Goal: Download file/media

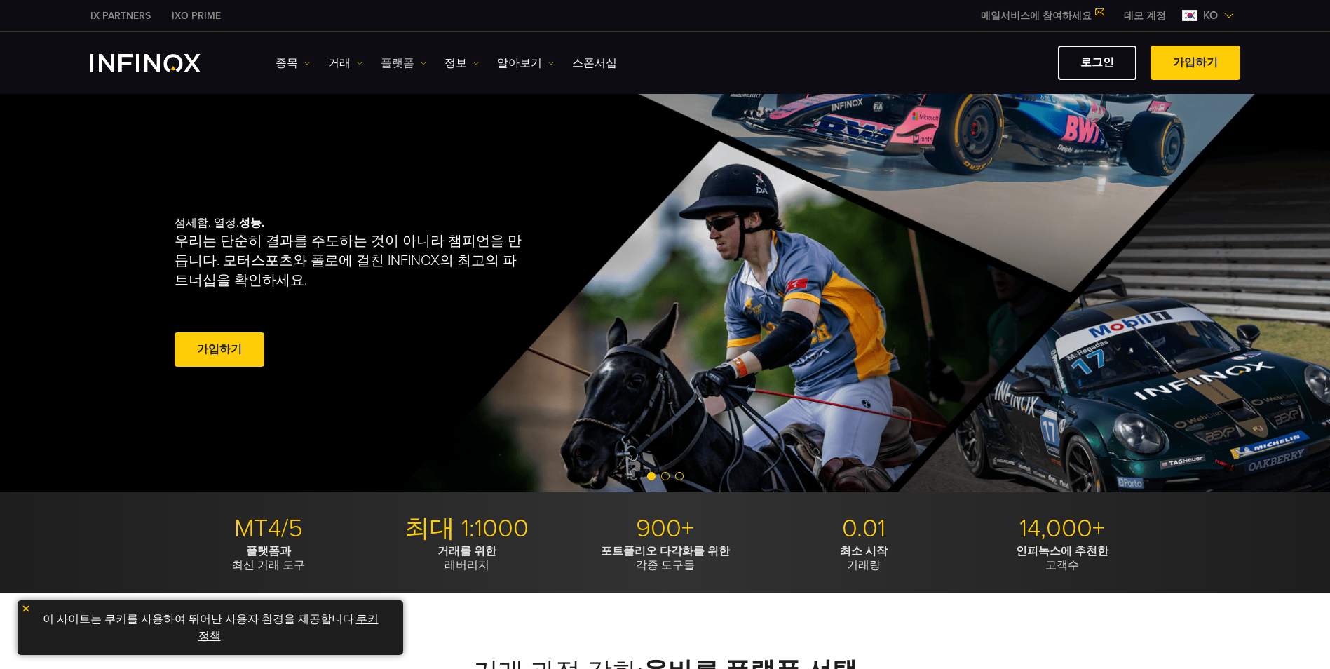
click at [420, 61] on img at bounding box center [423, 63] width 7 height 7
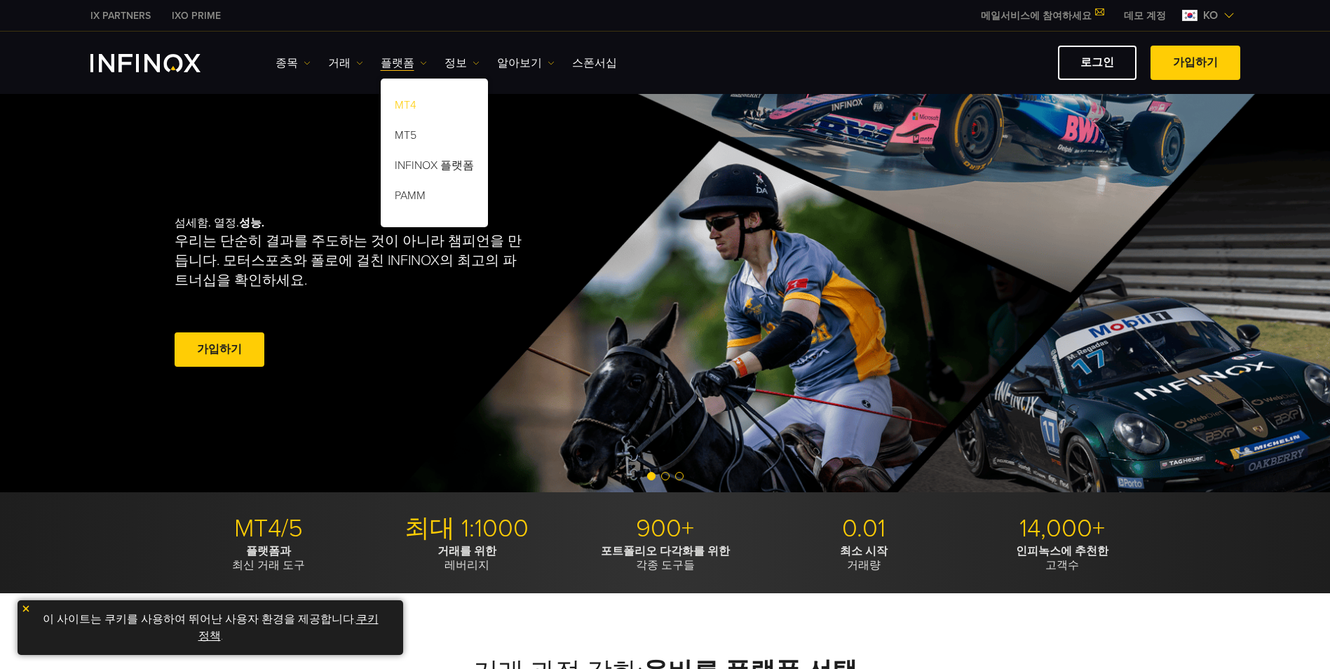
click at [410, 106] on link "MT4" at bounding box center [434, 108] width 107 height 30
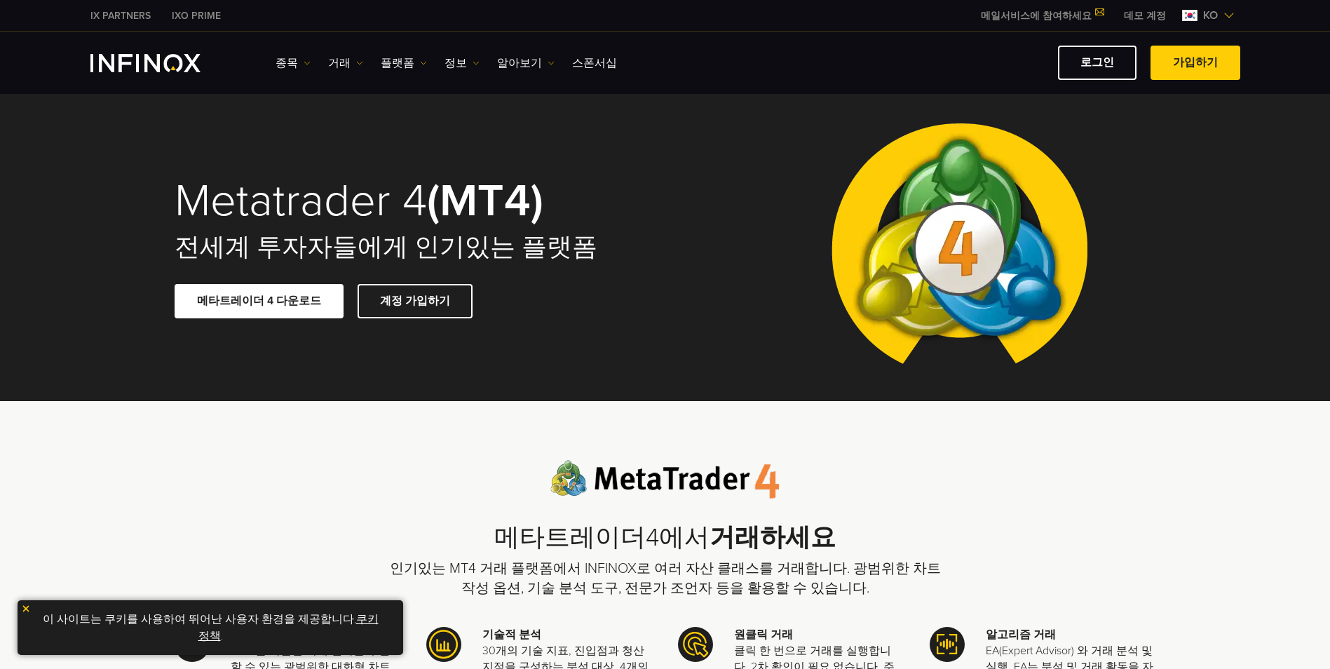
click at [269, 297] on link "메타트레이더 4 다운로드" at bounding box center [259, 301] width 169 height 34
click at [259, 301] on span at bounding box center [259, 301] width 0 height 0
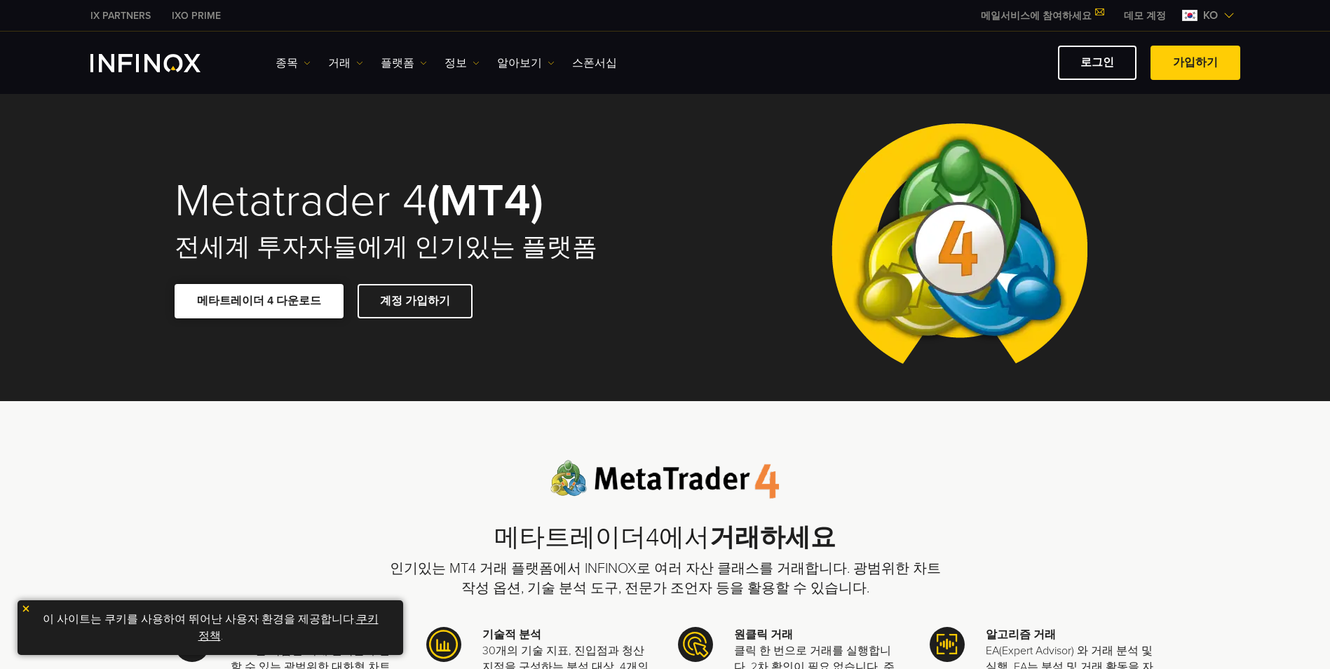
click at [259, 301] on span at bounding box center [259, 301] width 0 height 0
